Goal: Task Accomplishment & Management: Use online tool/utility

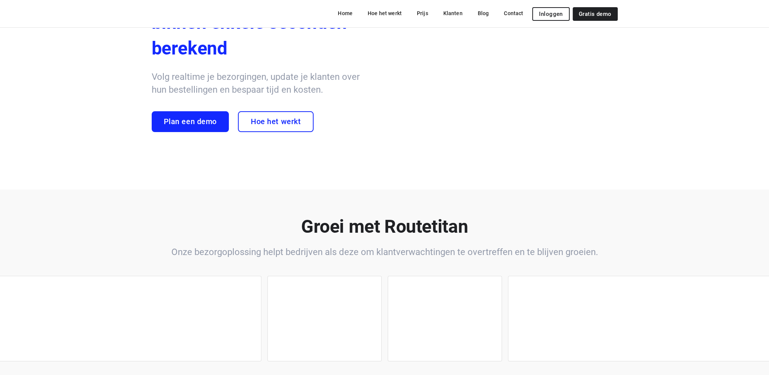
scroll to position [76, 0]
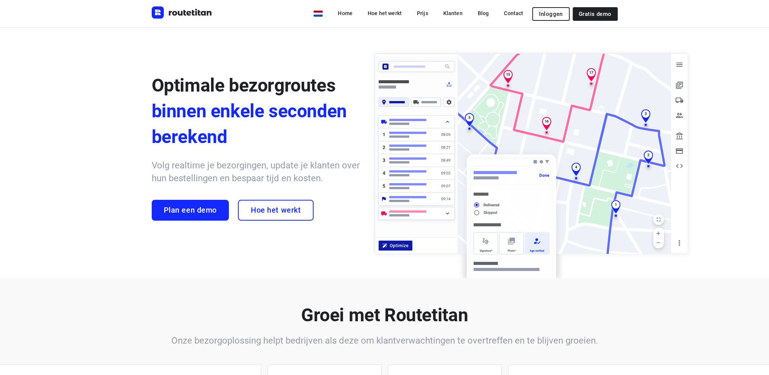
click at [547, 11] on span "Inloggen" at bounding box center [550, 14] width 23 height 6
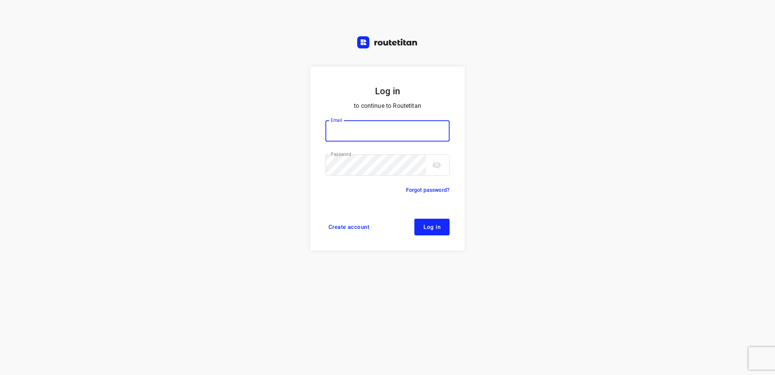
type input "info@tasboomkwekerij.nl"
click at [427, 227] on span "Log in" at bounding box center [431, 227] width 17 height 6
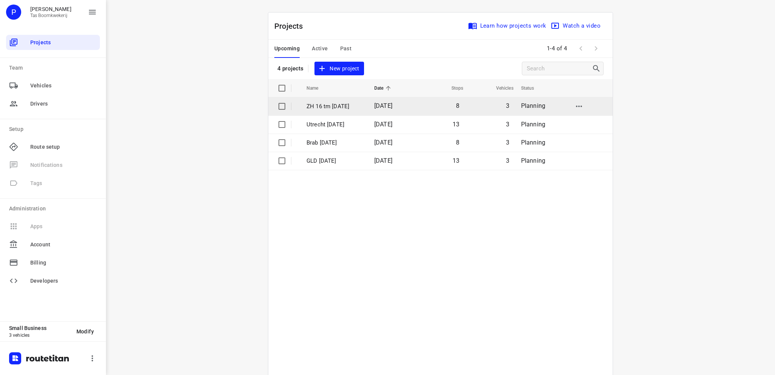
click at [316, 102] on p "ZH 16 tm [DATE]" at bounding box center [335, 106] width 56 height 9
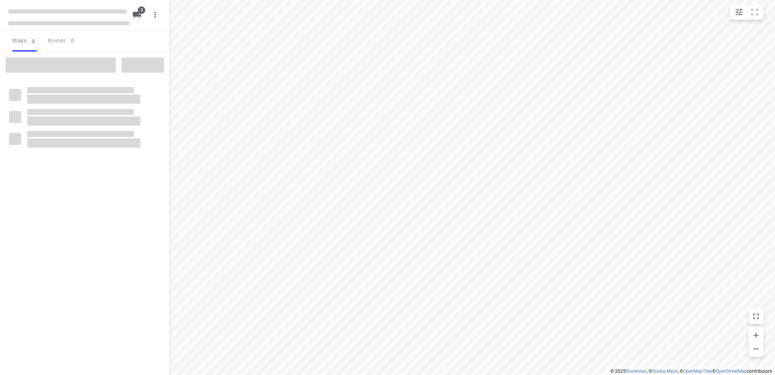
type input "distance"
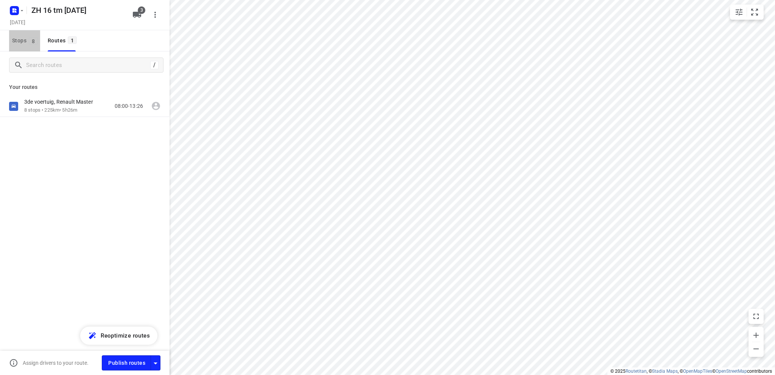
click at [19, 40] on span "Stops 8" at bounding box center [26, 40] width 28 height 9
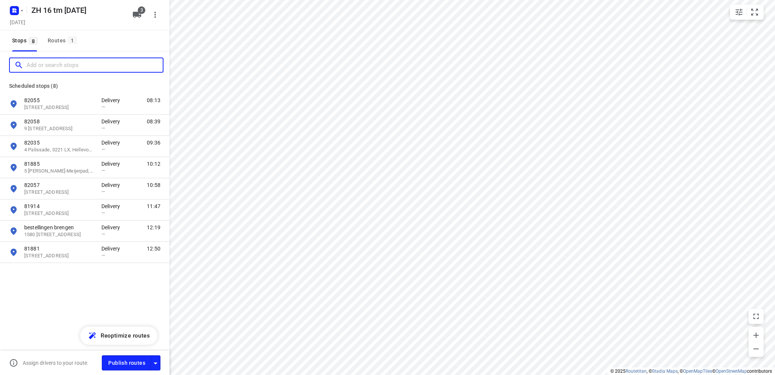
click at [40, 65] on input "Add or search stops" at bounding box center [94, 65] width 136 height 12
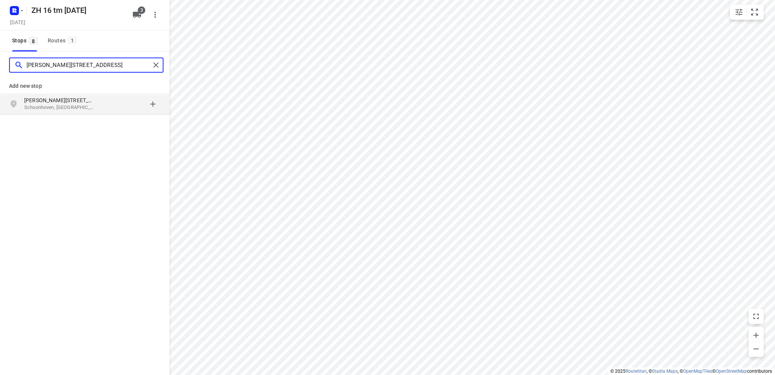
type input "[PERSON_NAME][STREET_ADDRESS]"
click at [42, 105] on p "Schoonhoven, [GEOGRAPHIC_DATA]" at bounding box center [59, 107] width 70 height 7
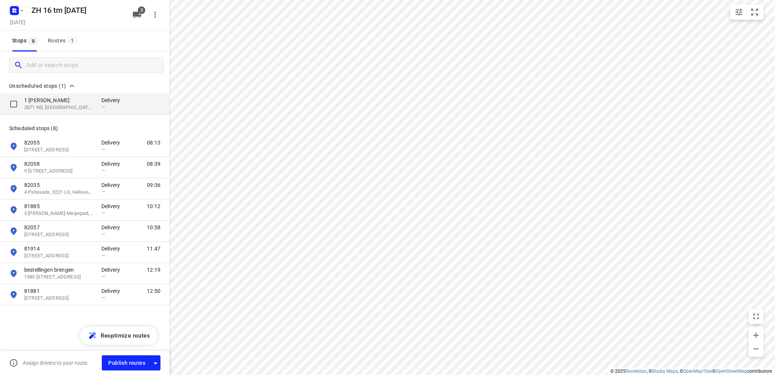
click at [44, 104] on p "2871 ND, [GEOGRAPHIC_DATA], [GEOGRAPHIC_DATA]" at bounding box center [59, 107] width 70 height 7
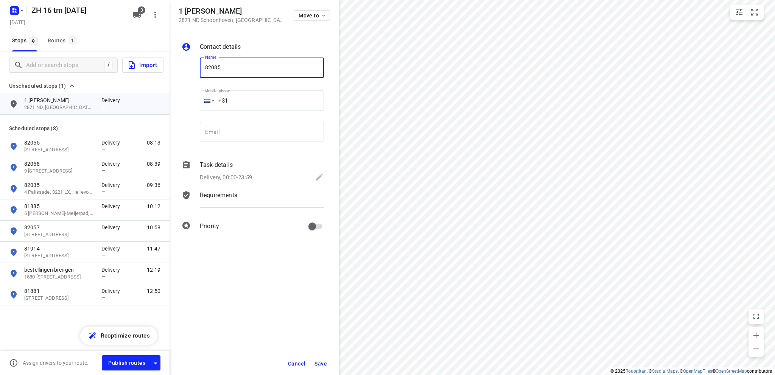
type input "82085"
click at [318, 177] on icon at bounding box center [319, 177] width 7 height 7
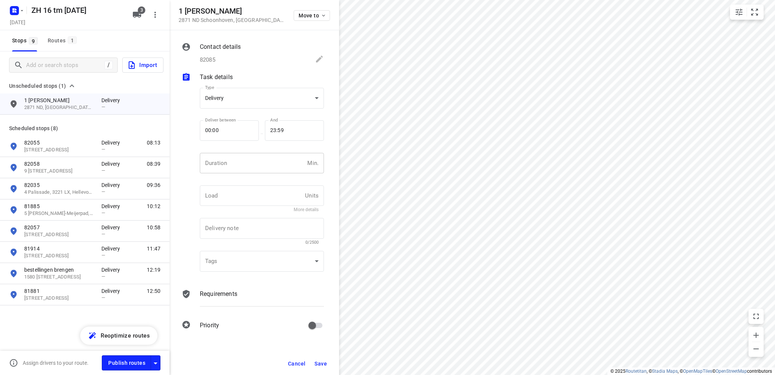
click at [228, 165] on input "number" at bounding box center [252, 163] width 104 height 20
type input "10"
click at [316, 362] on span "Save" at bounding box center [320, 364] width 12 height 6
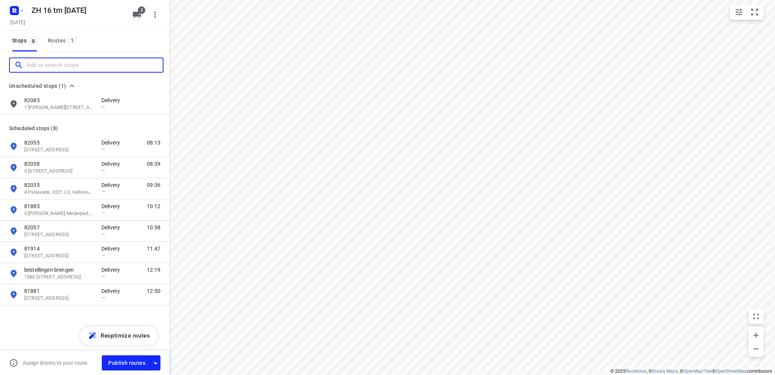
click at [53, 63] on input "Add or search stops" at bounding box center [94, 65] width 136 height 12
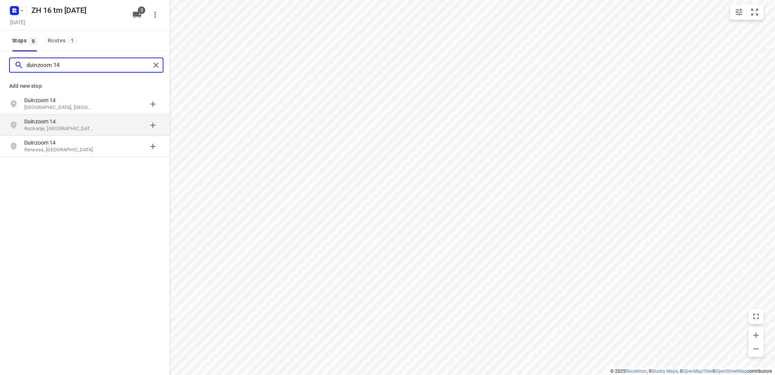
type input "duinzoom 14"
click at [40, 121] on p "Duinzoom 14" at bounding box center [59, 122] width 70 height 8
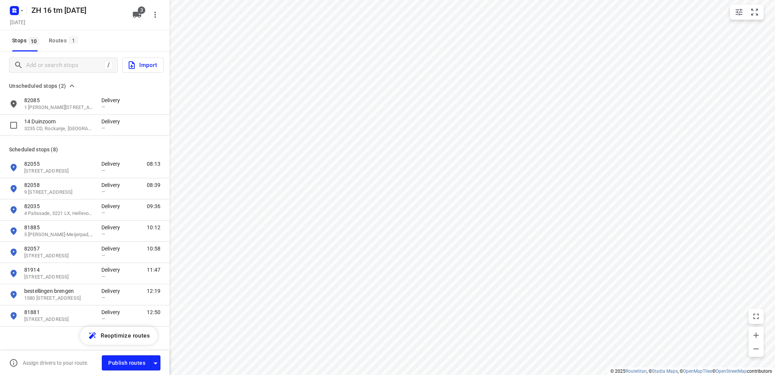
click at [40, 121] on p "14 Duinzoom" at bounding box center [59, 122] width 70 height 8
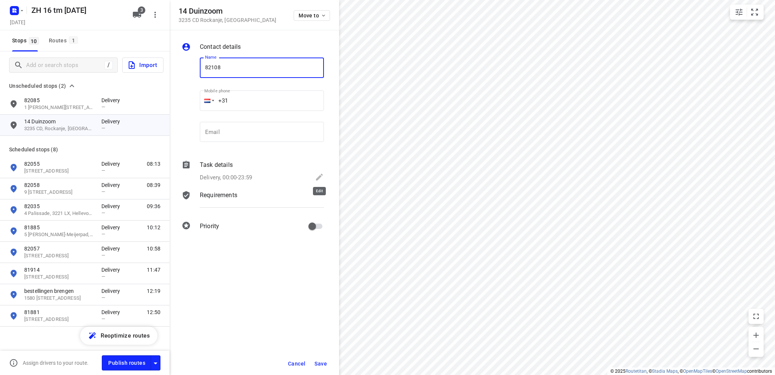
type input "82108"
click at [318, 177] on icon at bounding box center [319, 177] width 7 height 7
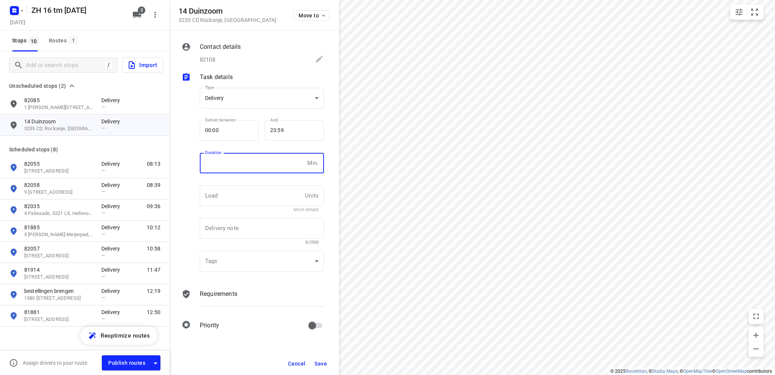
click at [232, 163] on input "number" at bounding box center [252, 163] width 104 height 20
type input "10"
click at [322, 361] on span "Save" at bounding box center [320, 364] width 12 height 6
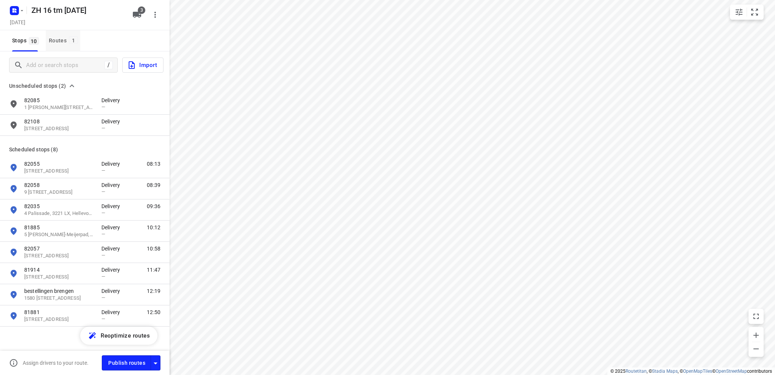
click at [61, 42] on div "Routes 1" at bounding box center [64, 40] width 31 height 9
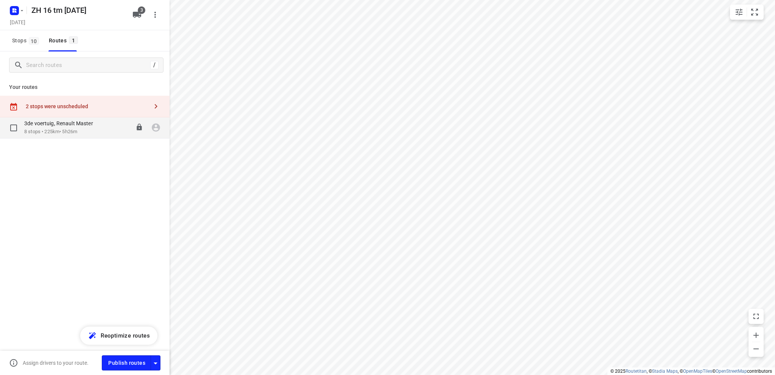
click at [59, 130] on p "8 stops • 225km • 5h26m" at bounding box center [62, 131] width 76 height 7
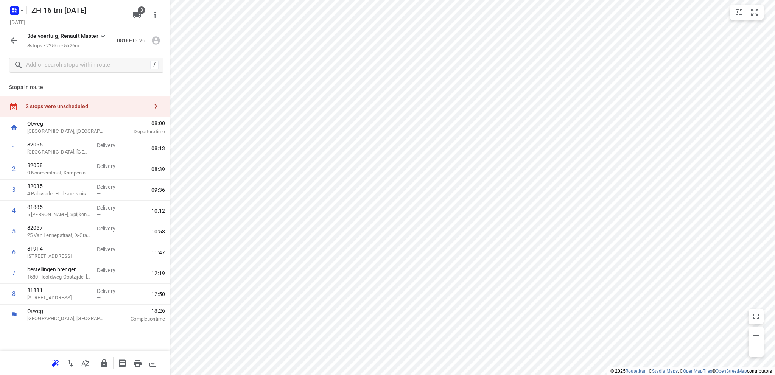
click at [54, 104] on div "2 stops were unscheduled" at bounding box center [87, 106] width 123 height 6
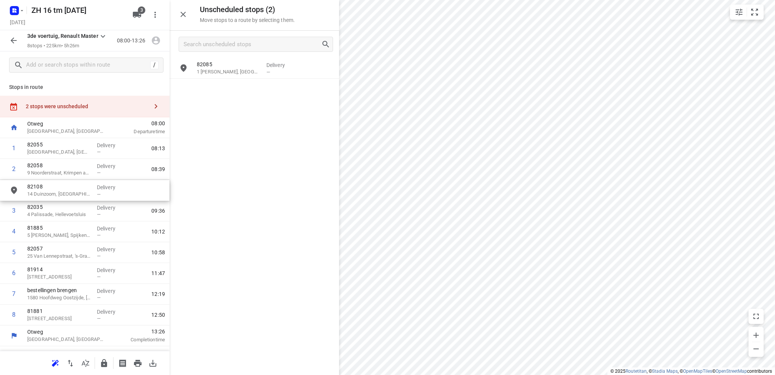
drag, startPoint x: 221, startPoint y: 90, endPoint x: 49, endPoint y: 192, distance: 199.4
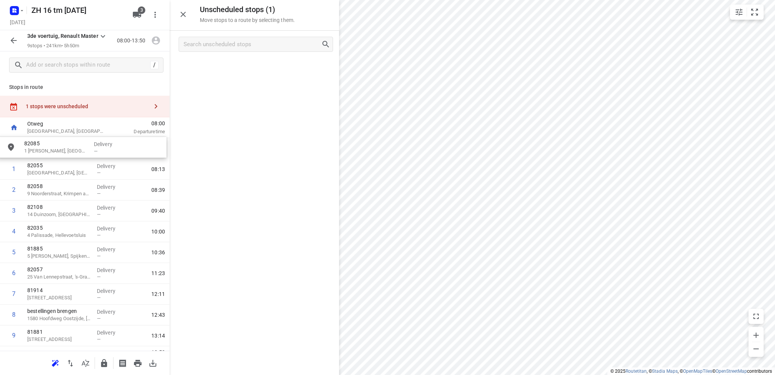
drag, startPoint x: 215, startPoint y: 72, endPoint x: 39, endPoint y: 151, distance: 192.7
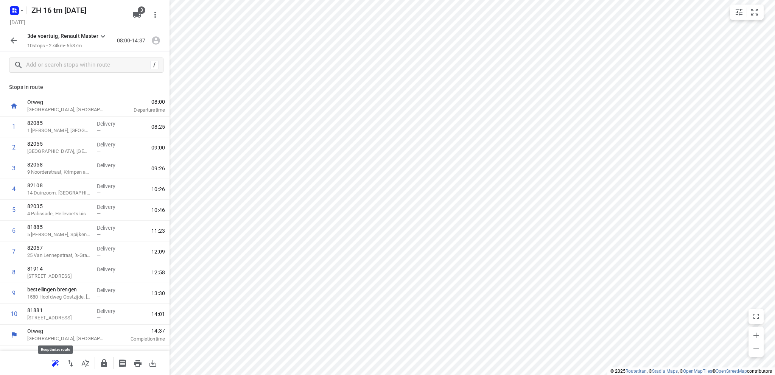
click at [54, 362] on icon "button" at bounding box center [54, 364] width 5 height 5
click at [69, 363] on icon "button" at bounding box center [70, 363] width 5 height 7
click at [137, 363] on icon "button" at bounding box center [138, 363] width 8 height 7
